Goal: Task Accomplishment & Management: Manage account settings

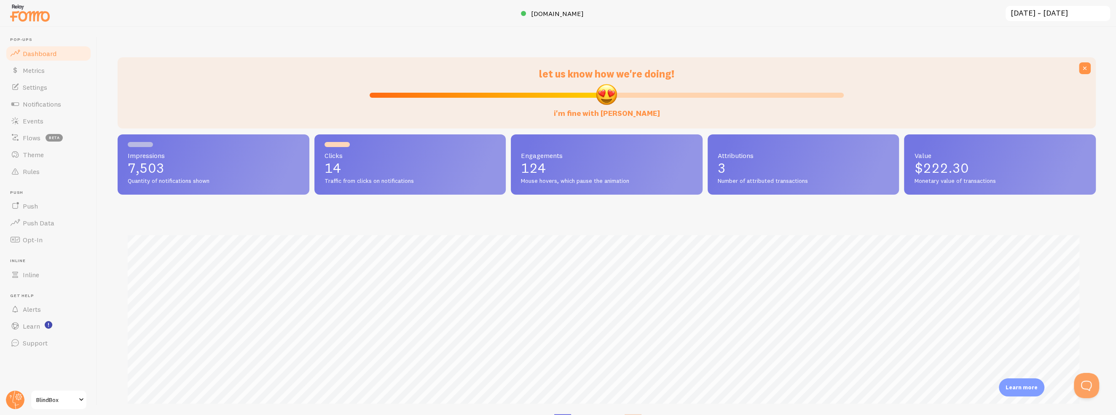
click at [48, 398] on span "BlindBox" at bounding box center [56, 400] width 40 height 10
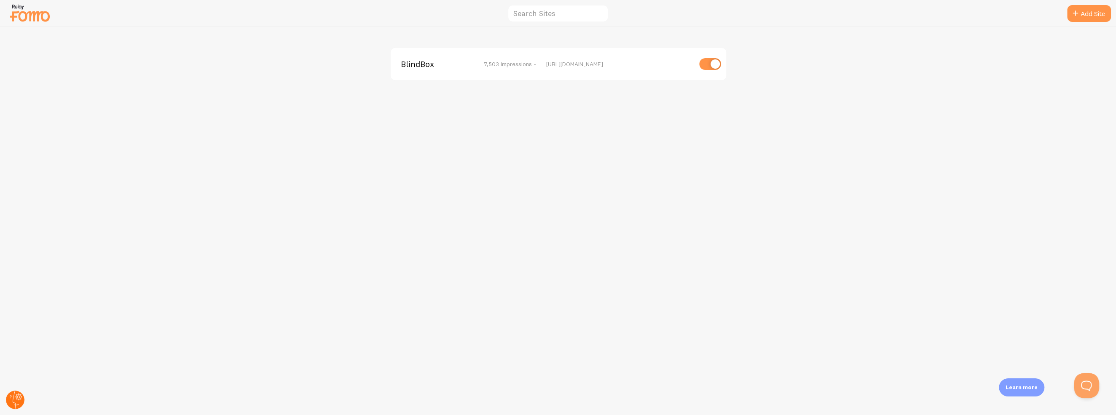
click at [18, 398] on icon at bounding box center [18, 397] width 3 height 3
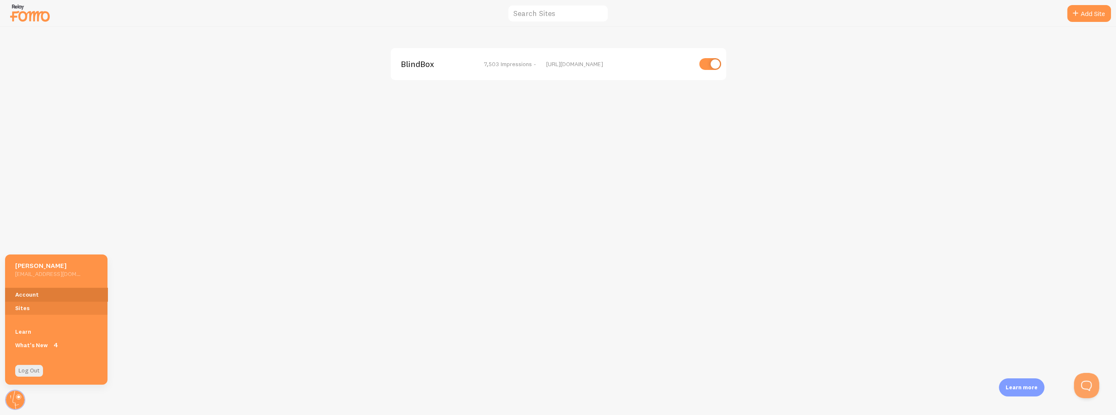
click at [31, 295] on link "Account" at bounding box center [56, 294] width 102 height 13
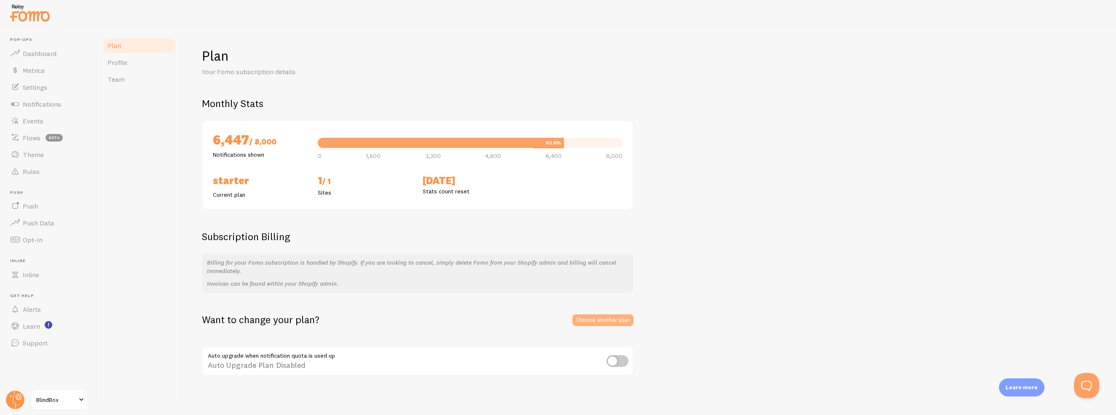
click at [590, 320] on link "Choose another plan" at bounding box center [603, 321] width 61 height 12
click at [32, 105] on span "Notifications" at bounding box center [42, 104] width 38 height 8
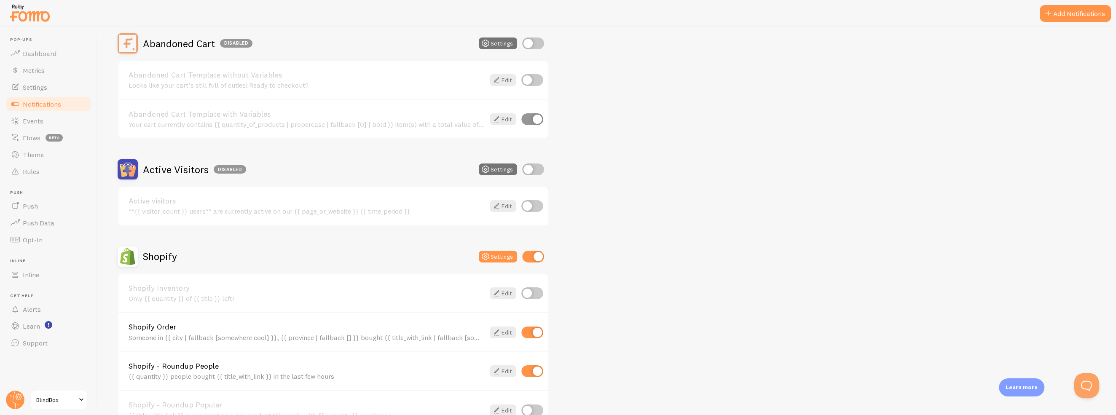
scroll to position [84, 0]
click at [491, 260] on div "Shopify Settings" at bounding box center [334, 255] width 432 height 20
click at [490, 253] on icon at bounding box center [486, 255] width 10 height 10
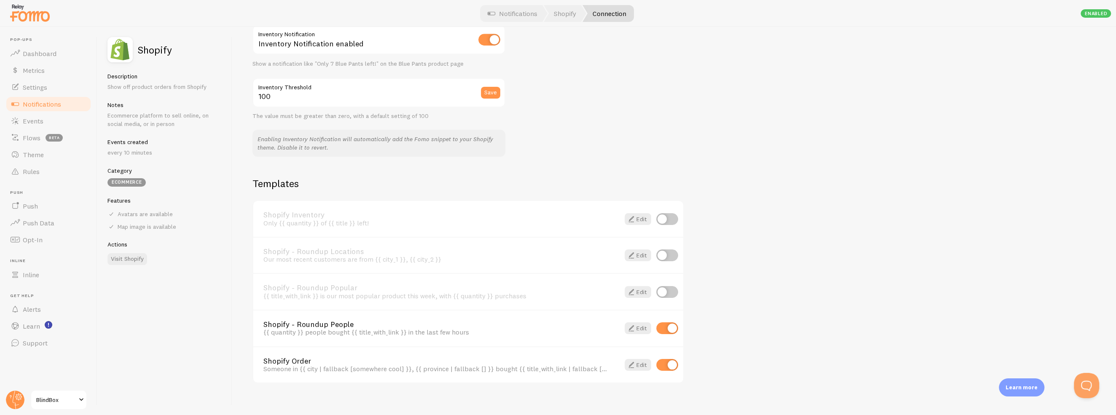
scroll to position [468, 0]
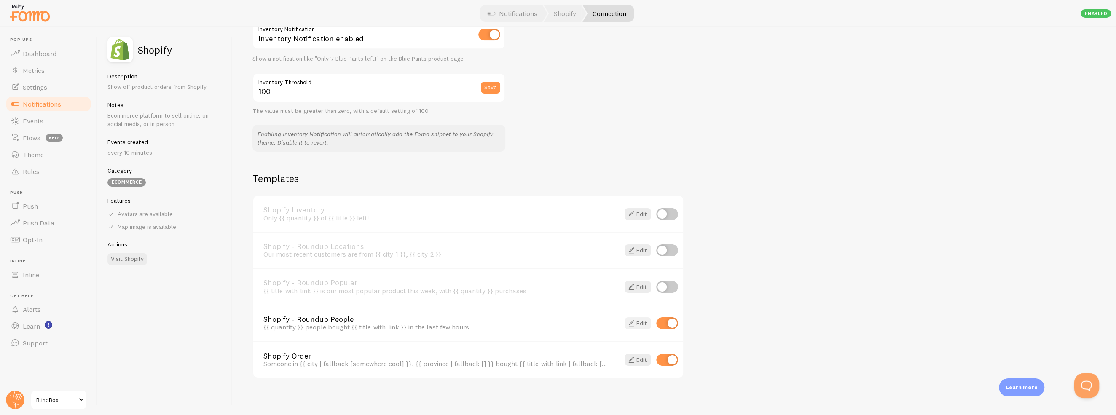
click at [636, 320] on span at bounding box center [631, 323] width 10 height 10
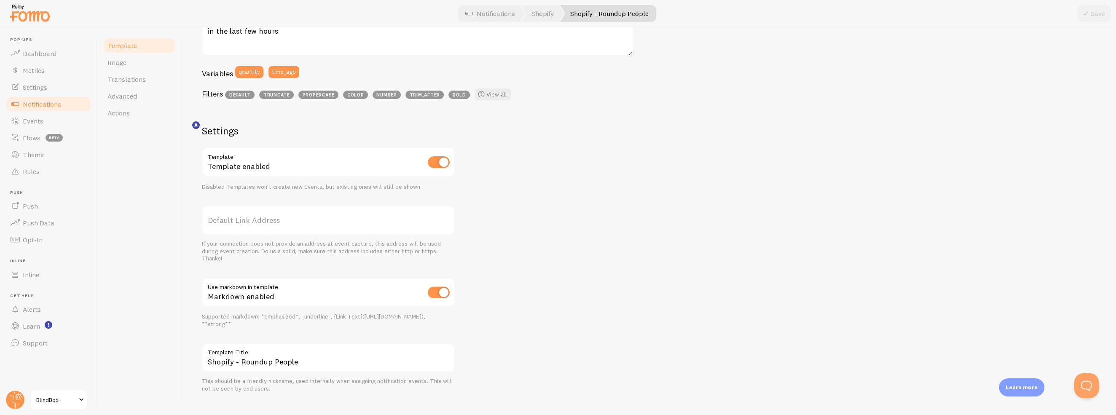
scroll to position [214, 0]
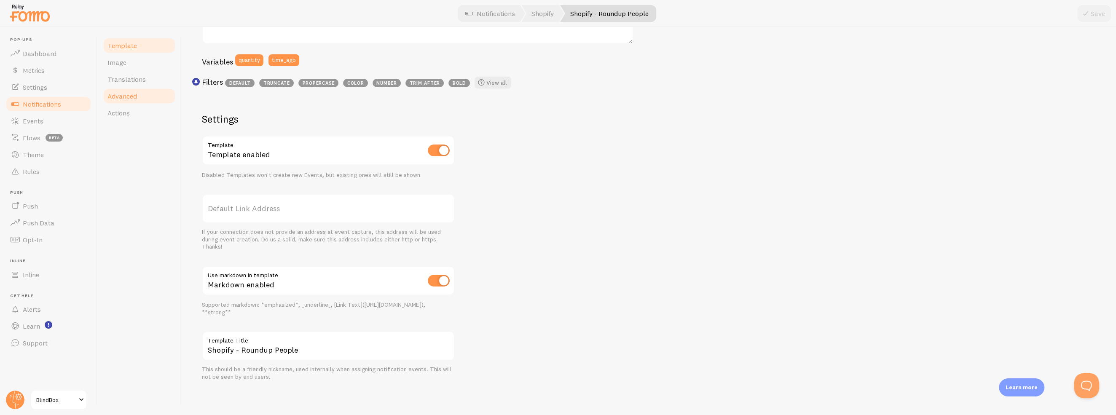
click at [119, 96] on span "Advanced" at bounding box center [123, 96] width 30 height 8
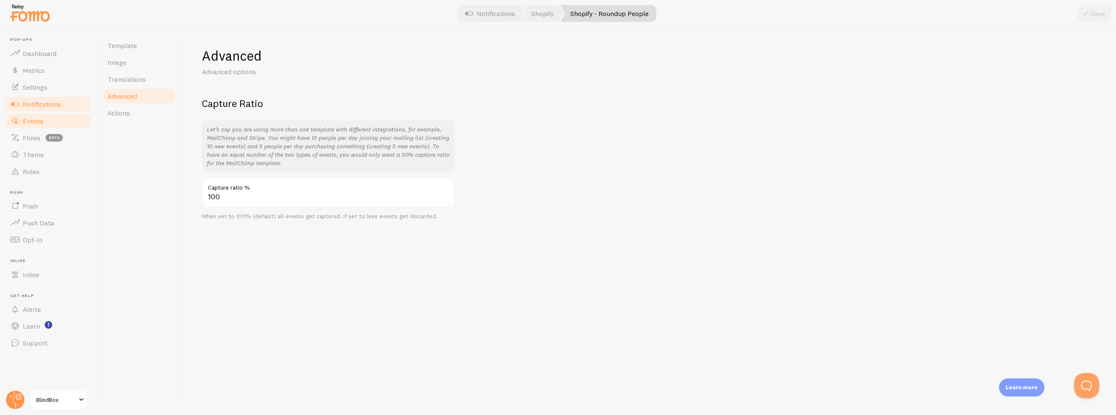
click at [41, 121] on span "Events" at bounding box center [33, 121] width 21 height 8
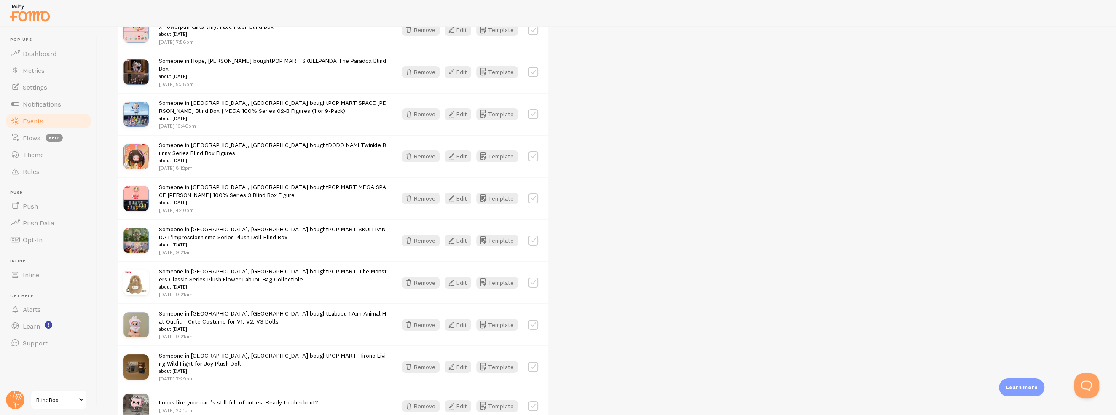
scroll to position [295, 0]
